Goal: Find specific page/section

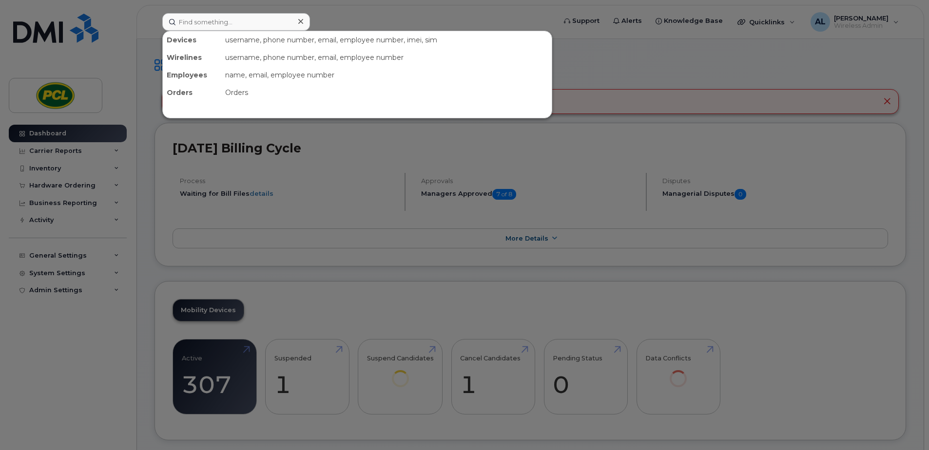
click at [229, 16] on input at bounding box center [236, 22] width 148 height 18
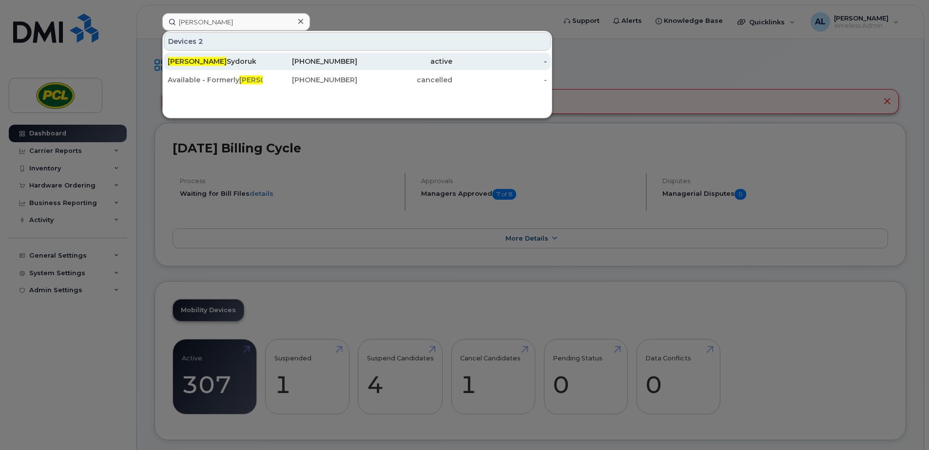
type input "[PERSON_NAME]"
click at [201, 60] on div "[PERSON_NAME]" at bounding box center [215, 62] width 95 height 10
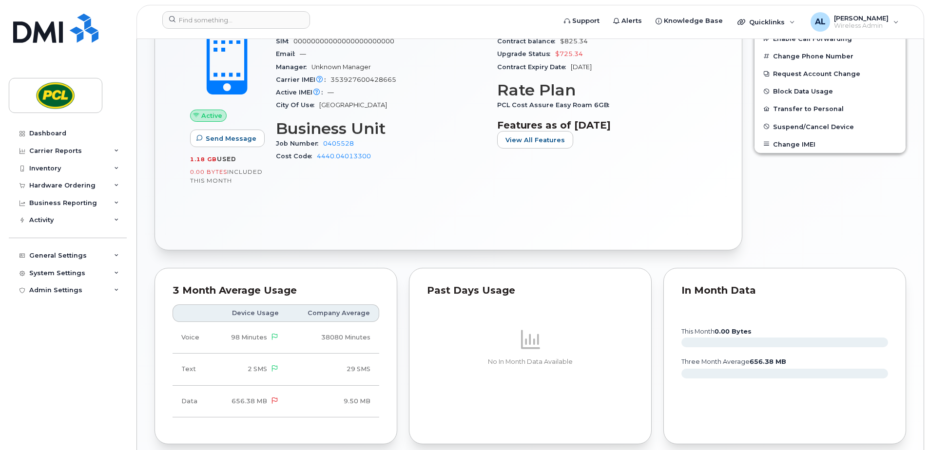
scroll to position [292, 0]
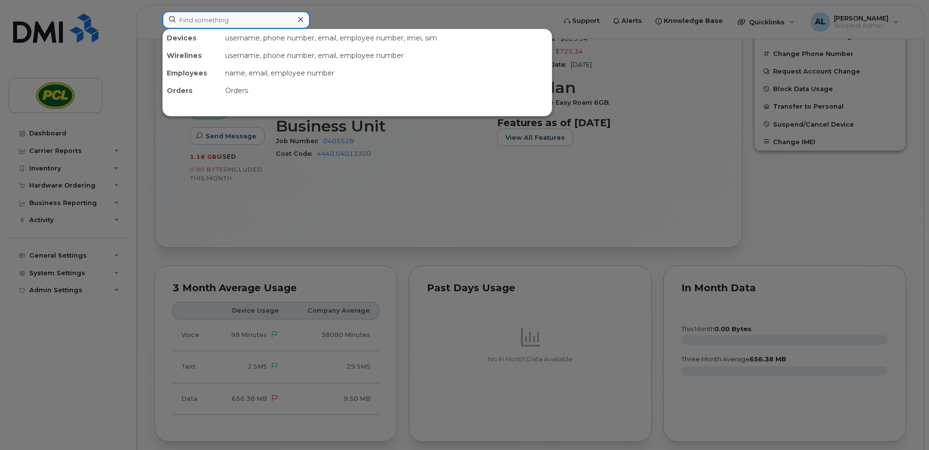
click at [239, 14] on input at bounding box center [236, 20] width 148 height 18
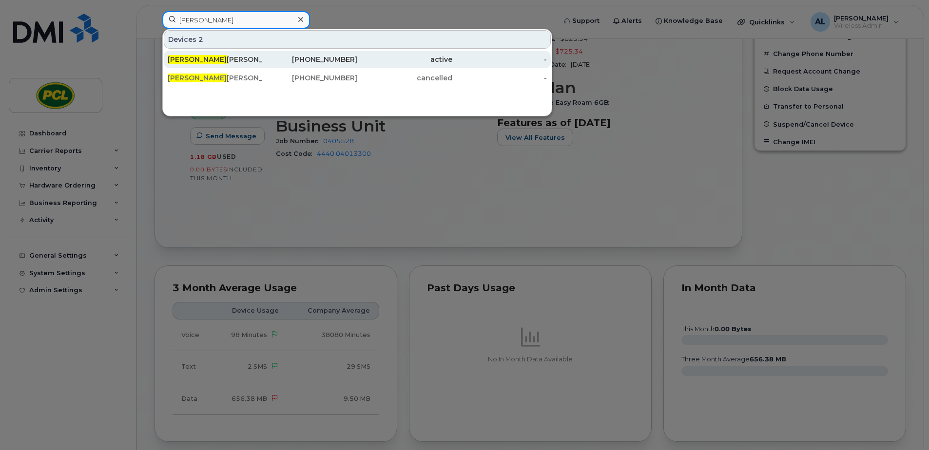
type input "phillip"
click at [240, 60] on div "Phillip Lucas" at bounding box center [215, 60] width 95 height 10
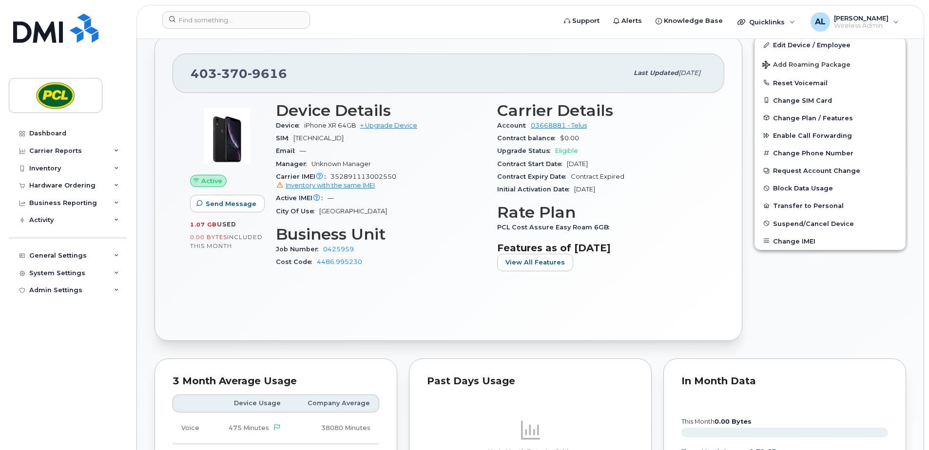
scroll to position [195, 0]
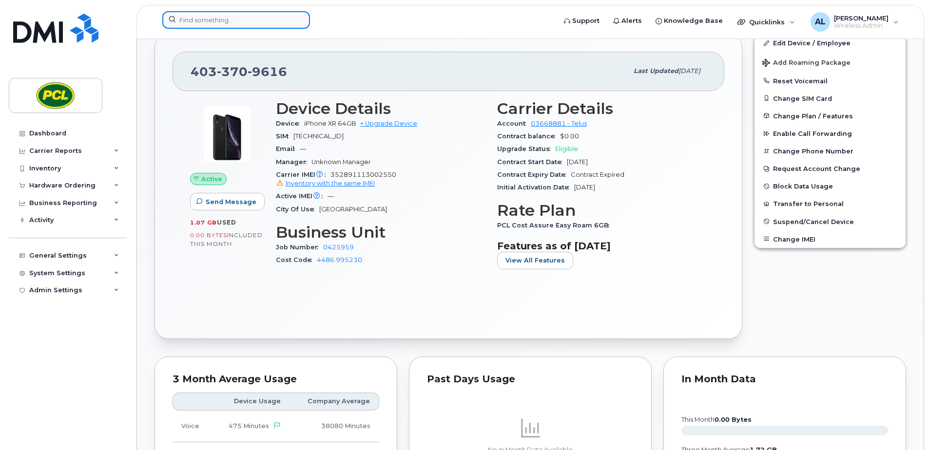
click at [214, 20] on input at bounding box center [236, 20] width 148 height 18
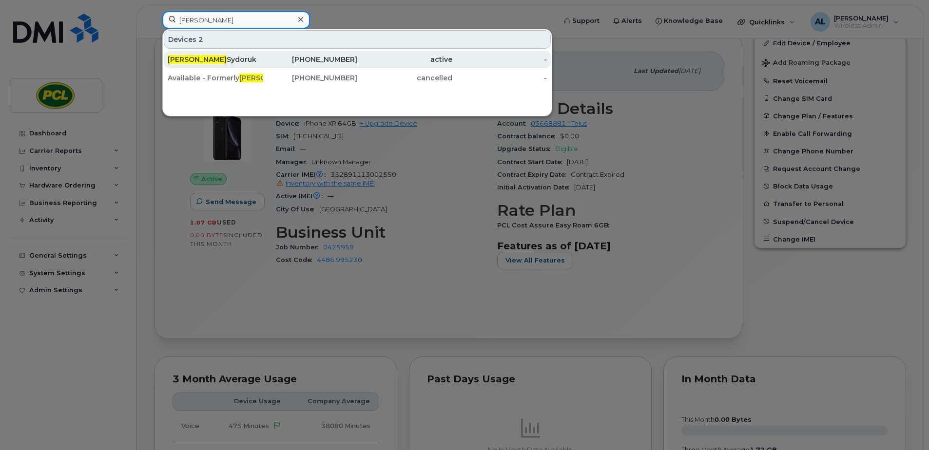
type input "[PERSON_NAME]"
drag, startPoint x: 206, startPoint y: 56, endPoint x: 231, endPoint y: 64, distance: 26.2
click at [206, 56] on div "[PERSON_NAME]" at bounding box center [215, 60] width 95 height 10
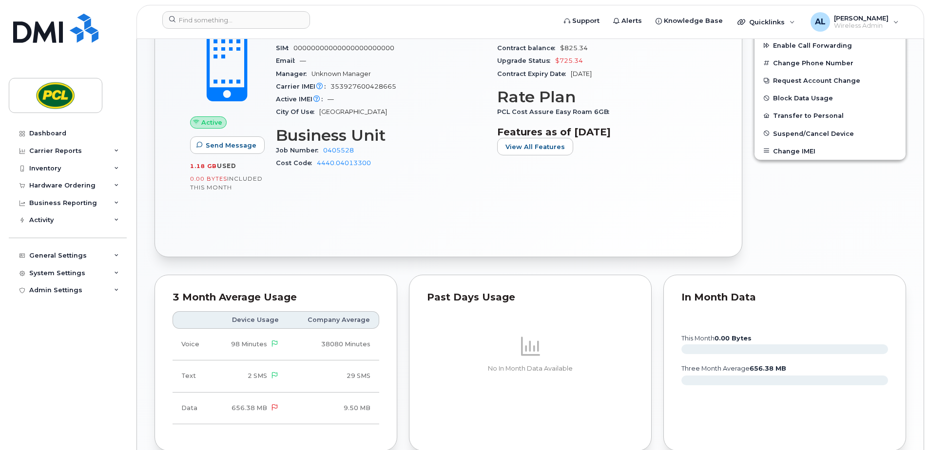
scroll to position [284, 0]
